Goal: Transaction & Acquisition: Book appointment/travel/reservation

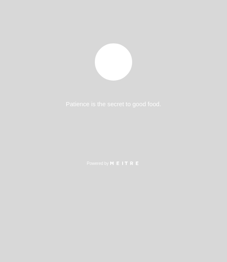
select select "es"
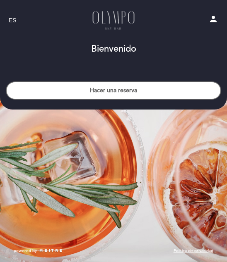
click at [124, 94] on button "Hacer una reserva" at bounding box center [113, 91] width 215 height 18
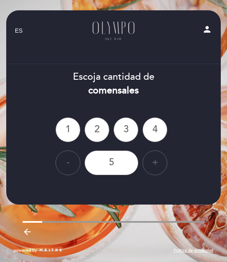
click at [125, 129] on div "3" at bounding box center [125, 130] width 25 height 25
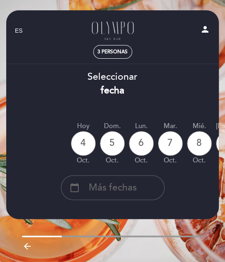
click at [89, 146] on div "4" at bounding box center [83, 143] width 25 height 25
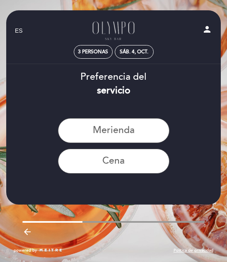
click at [113, 135] on button "Merienda" at bounding box center [113, 130] width 111 height 25
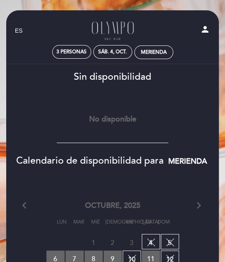
click at [114, 52] on div "sáb. 4, oct." at bounding box center [112, 52] width 29 height 6
select select "? undefined:undefined ?"
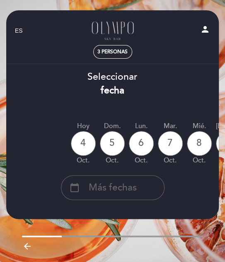
click at [90, 146] on div "4" at bounding box center [83, 143] width 25 height 25
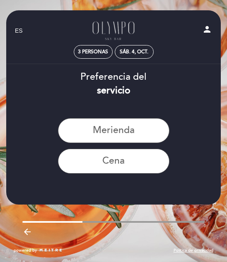
click at [121, 166] on button "Cena" at bounding box center [113, 161] width 111 height 25
